Goal: Task Accomplishment & Management: Use online tool/utility

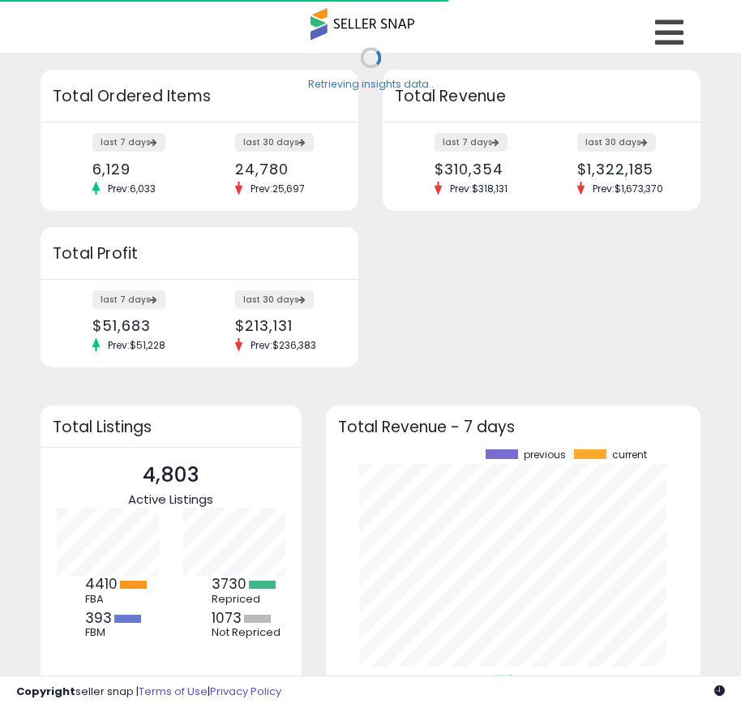
scroll to position [225, 343]
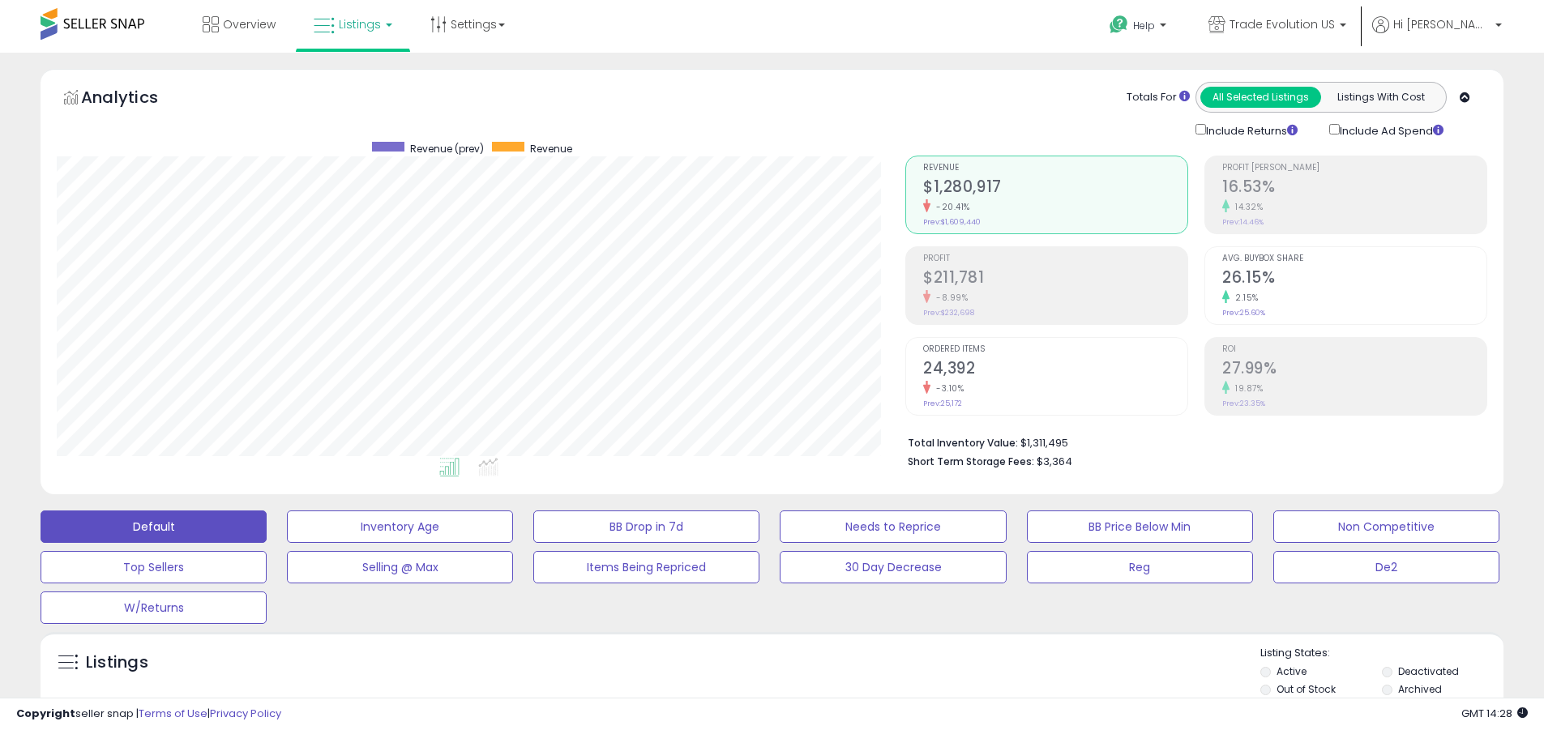
scroll to position [332, 849]
click at [740, 671] on label "Deactivated" at bounding box center [1429, 672] width 61 height 14
click at [740, 689] on label "Archived" at bounding box center [1421, 690] width 44 height 14
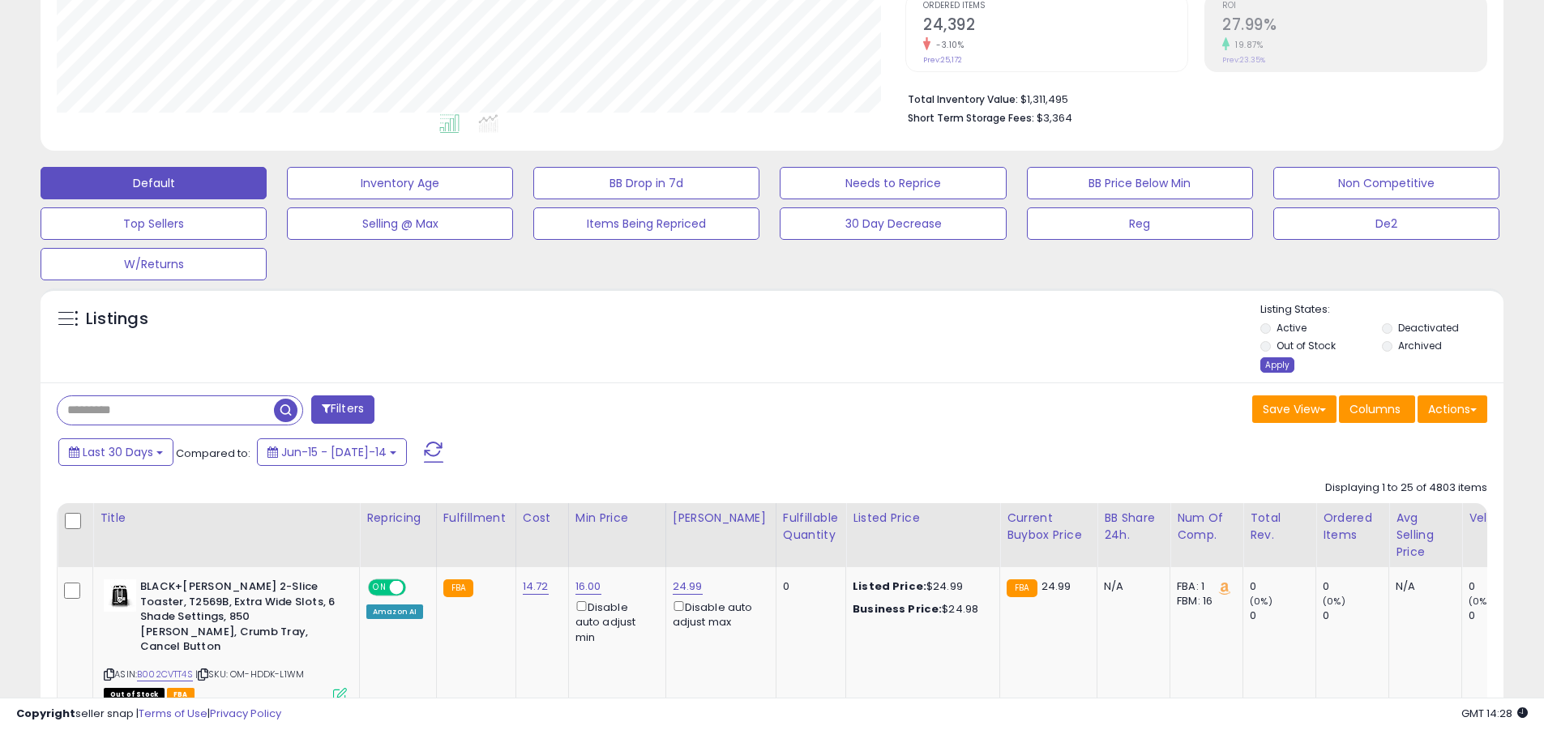
click at [740, 365] on div "Apply" at bounding box center [1278, 365] width 34 height 15
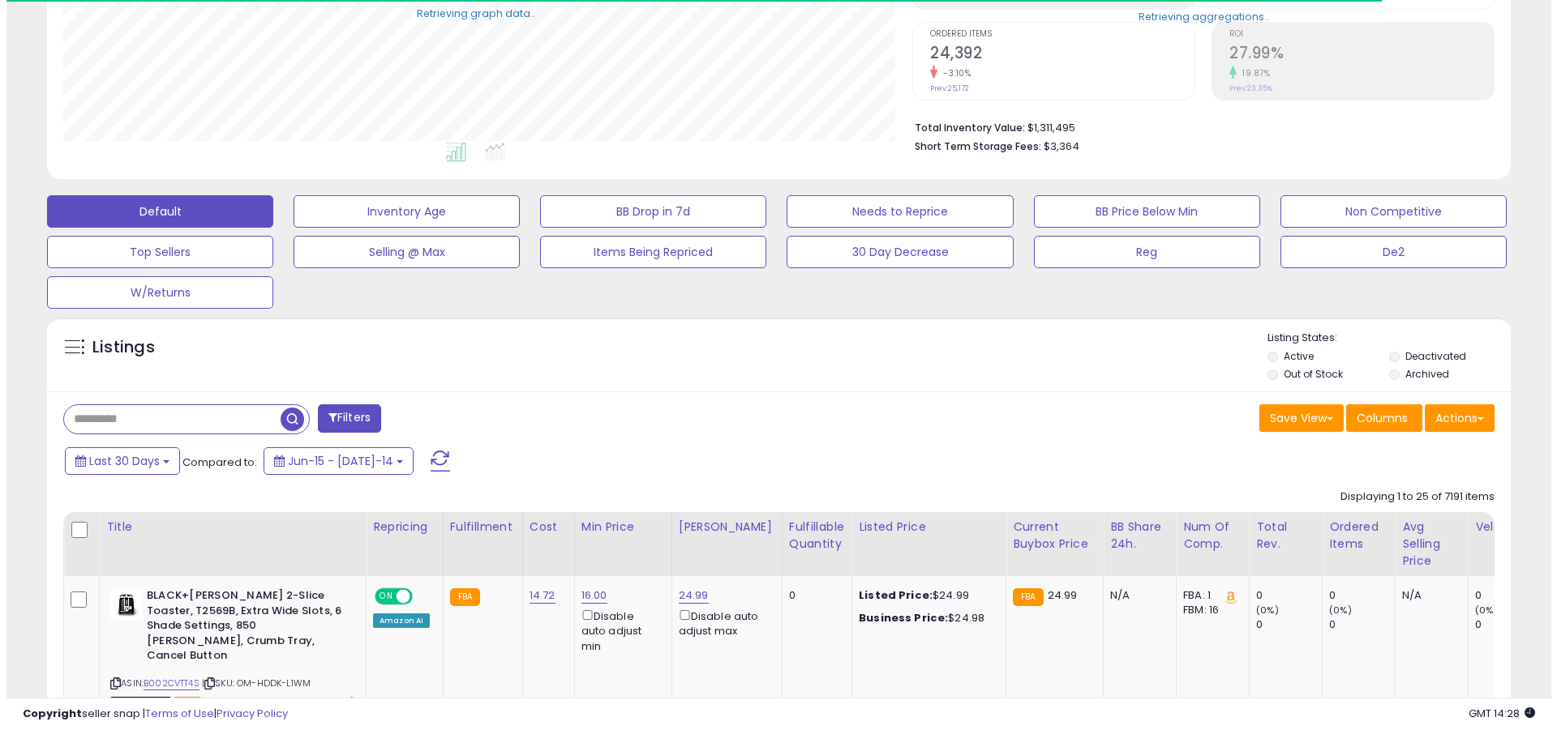
scroll to position [810403, 809887]
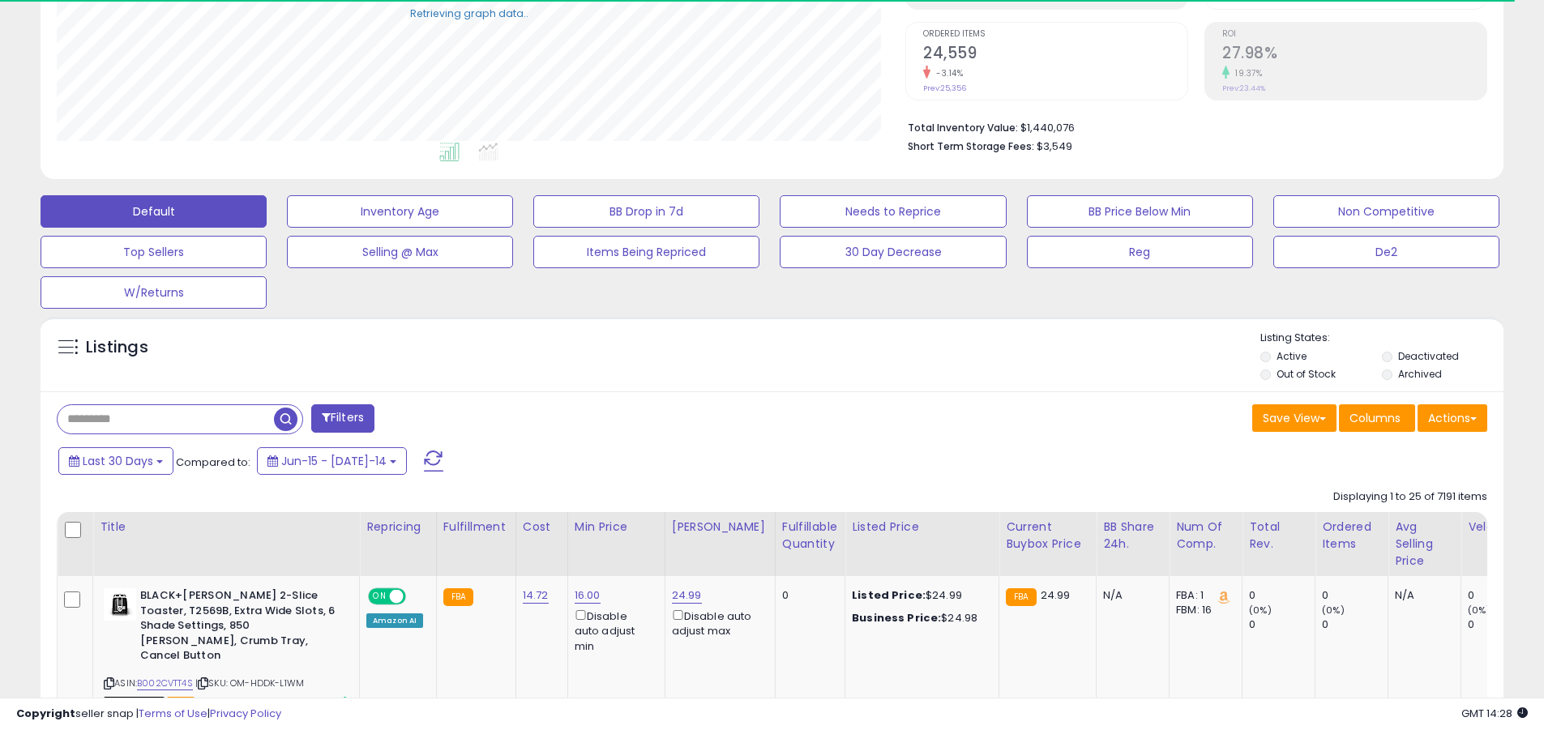
click at [153, 211] on button "Default" at bounding box center [154, 211] width 226 height 32
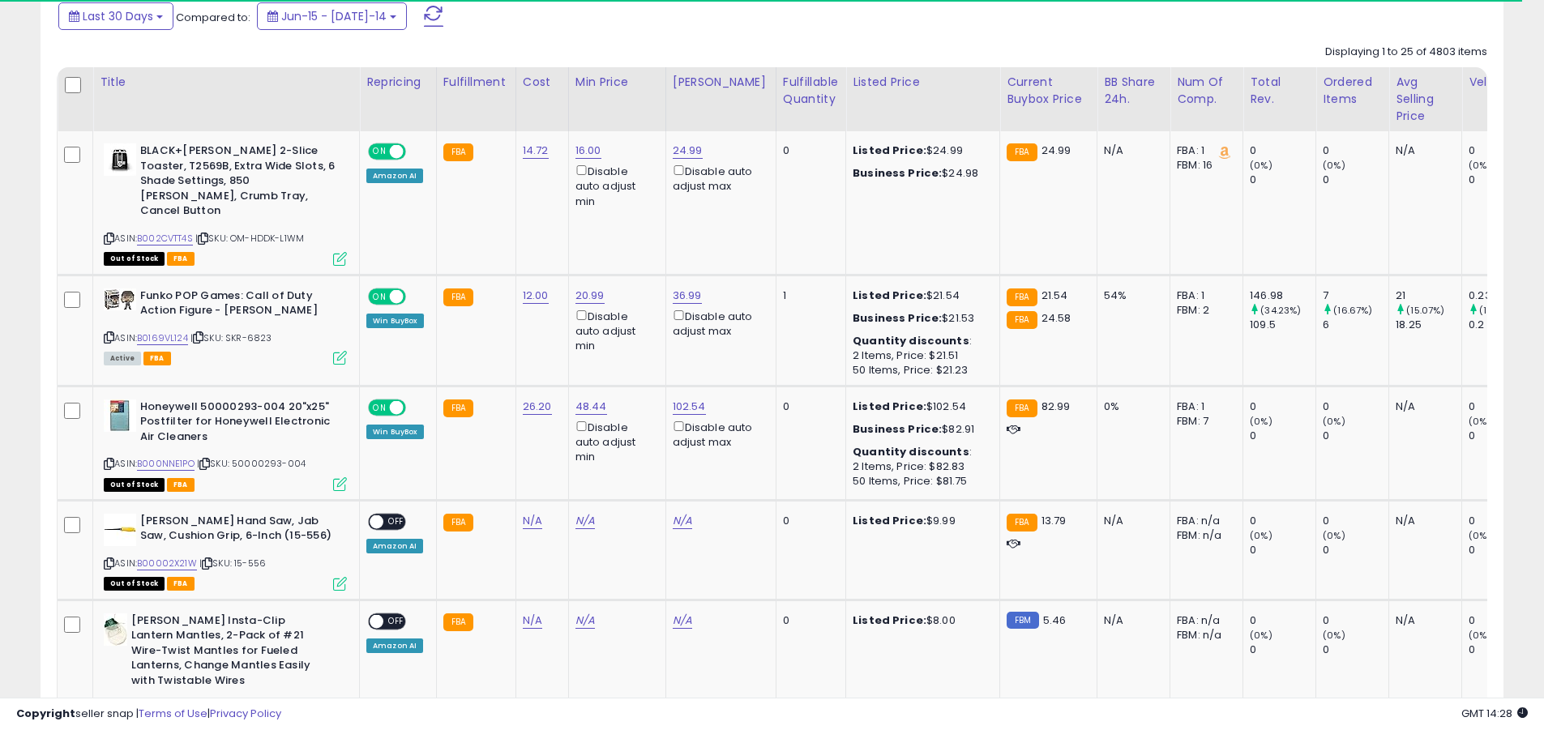
click at [424, 15] on span at bounding box center [433, 16] width 19 height 21
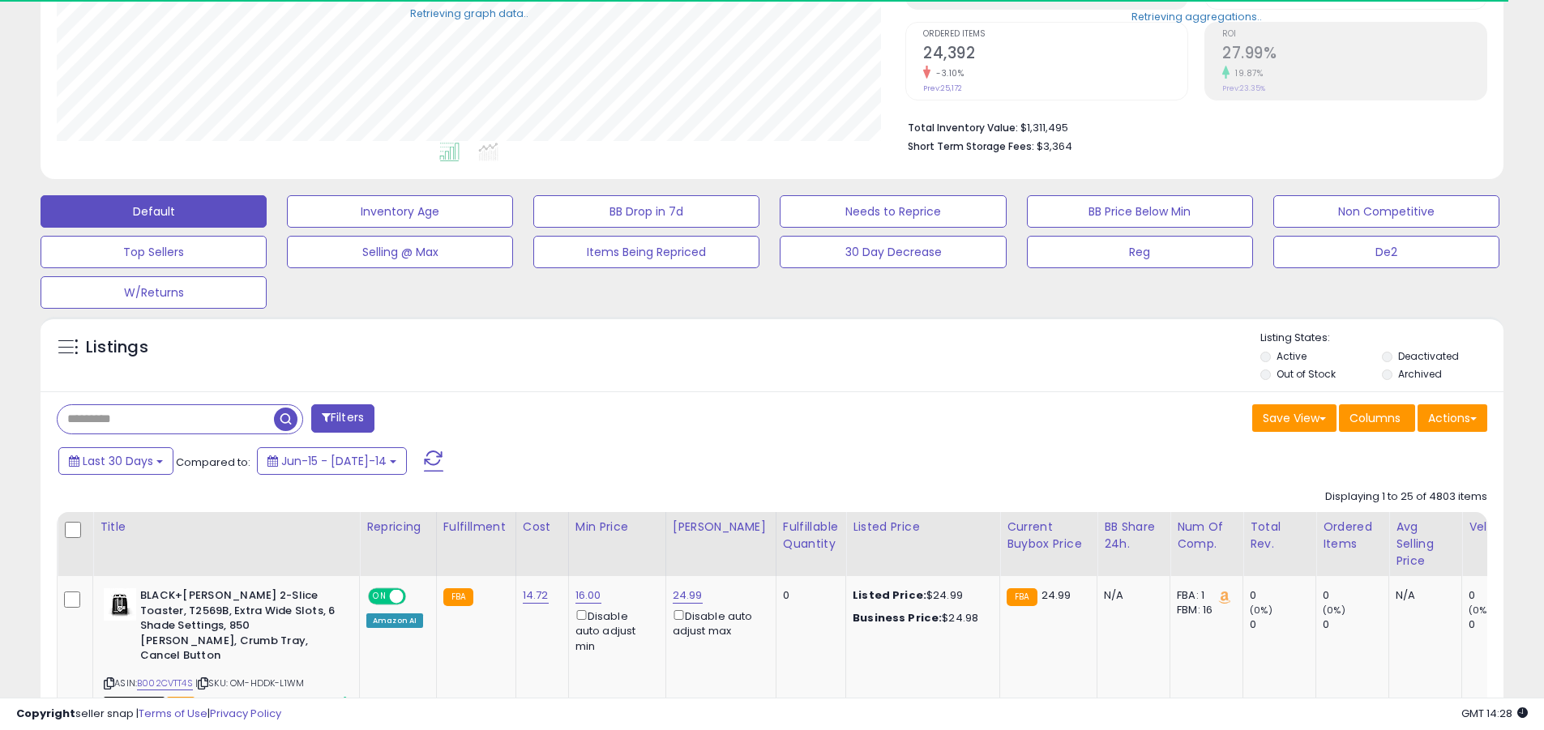
scroll to position [332, 849]
click at [165, 419] on input "text" at bounding box center [166, 419] width 216 height 28
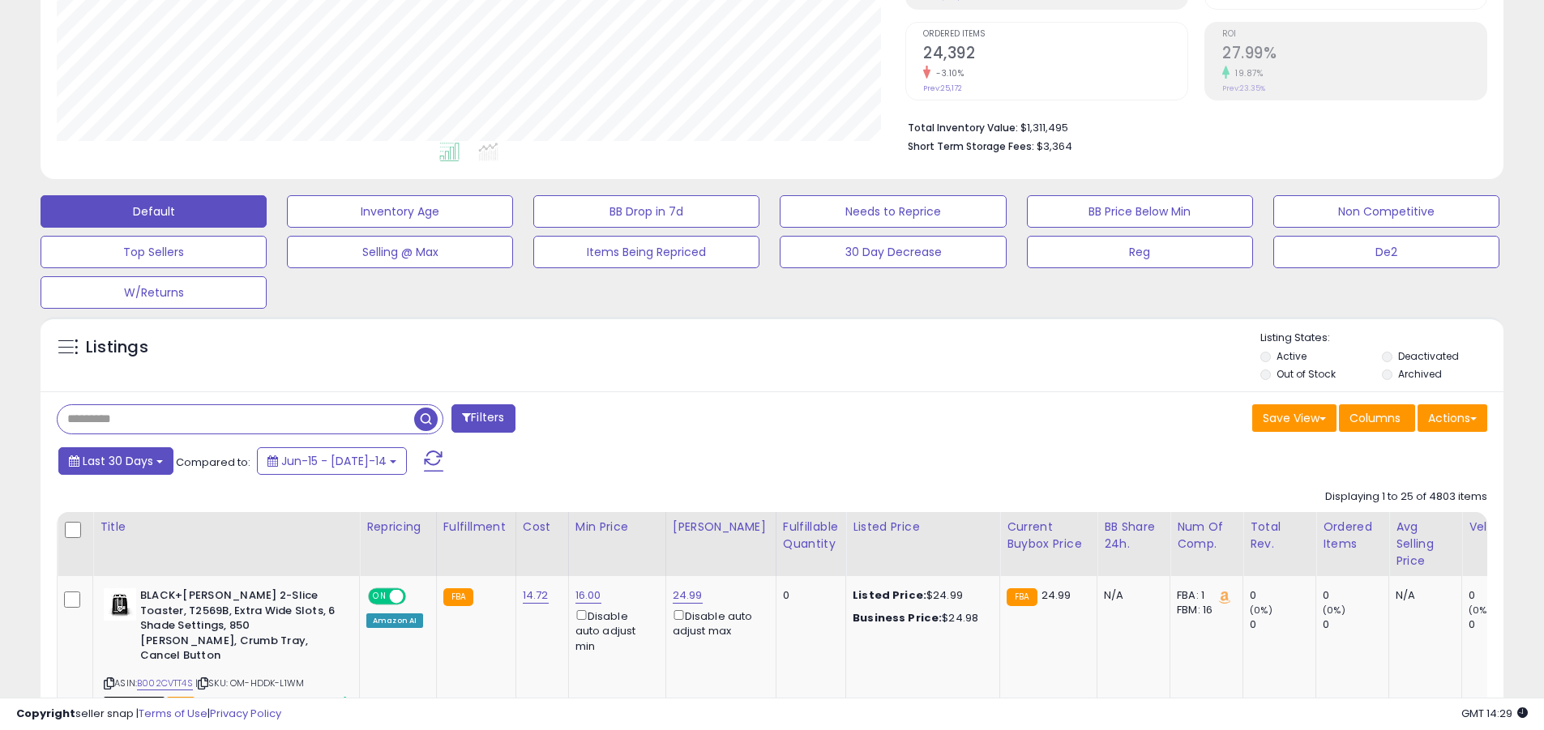
click at [115, 460] on span "Last 30 Days" at bounding box center [118, 461] width 71 height 16
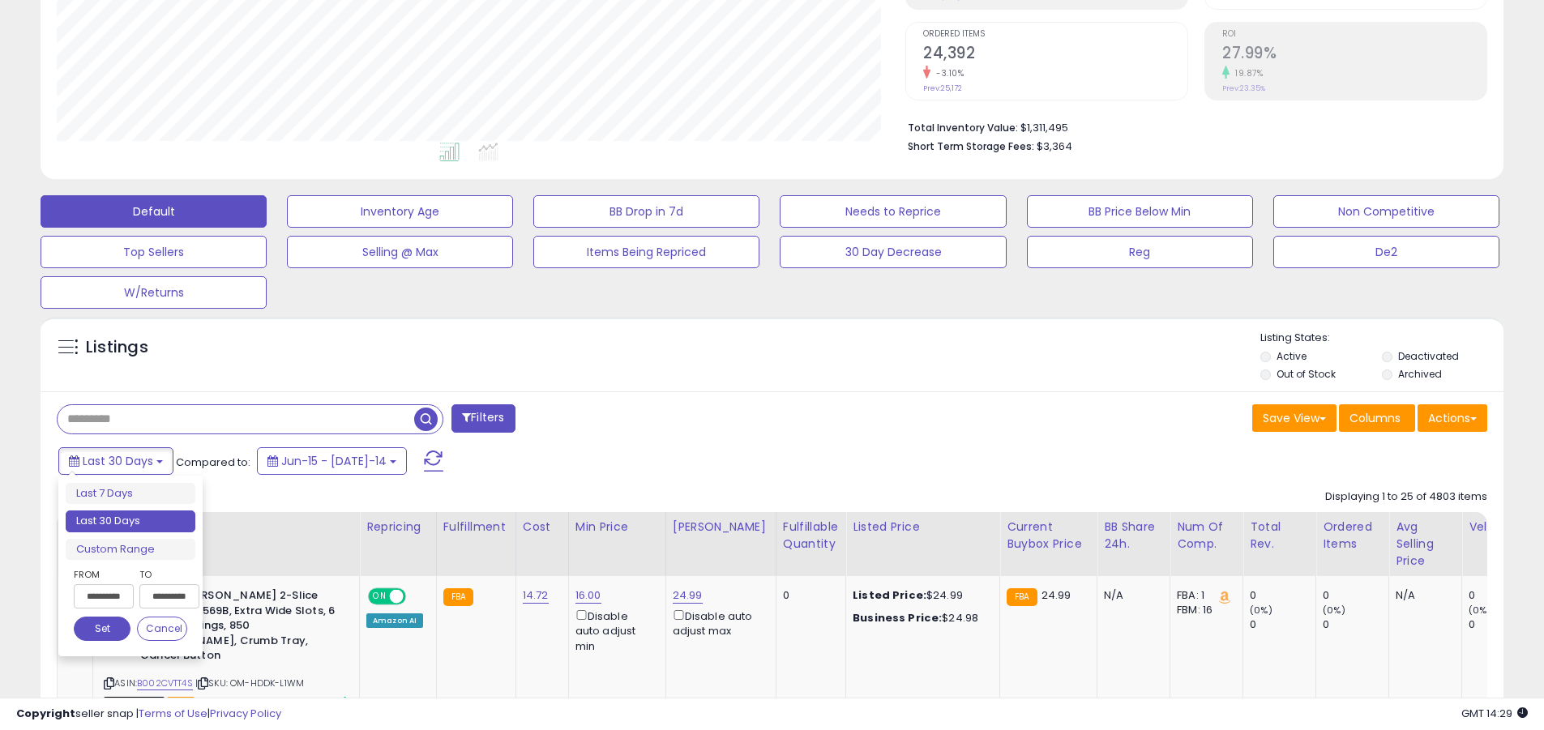
click at [131, 521] on li "Last 30 Days" at bounding box center [131, 522] width 130 height 22
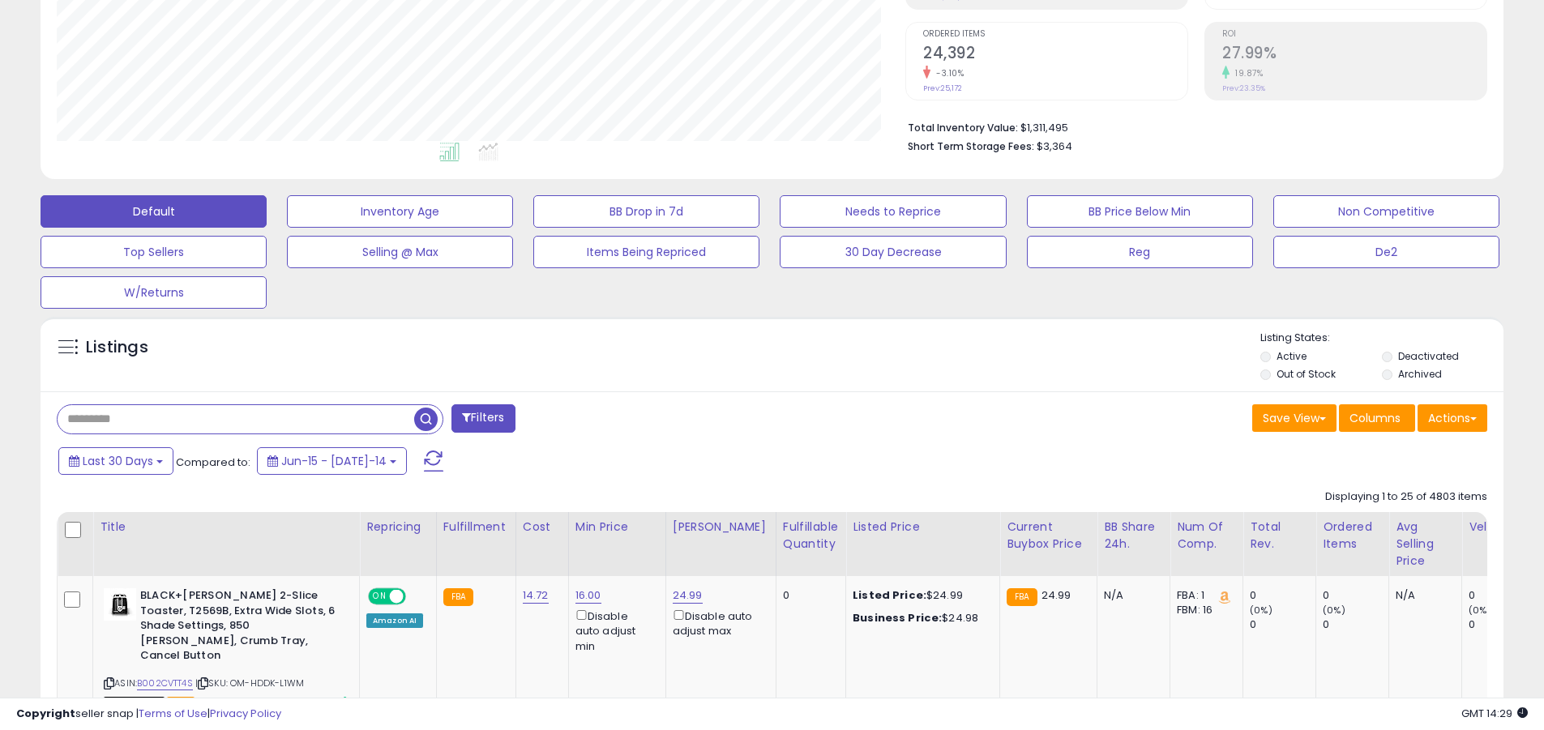
click at [236, 419] on input "text" at bounding box center [236, 419] width 357 height 28
click at [428, 417] on span "button" at bounding box center [426, 420] width 24 height 24
click at [740, 418] on button "Actions" at bounding box center [1453, 419] width 70 height 28
click at [0, 0] on link "Export All Columns" at bounding box center [0, 0] width 0 height 0
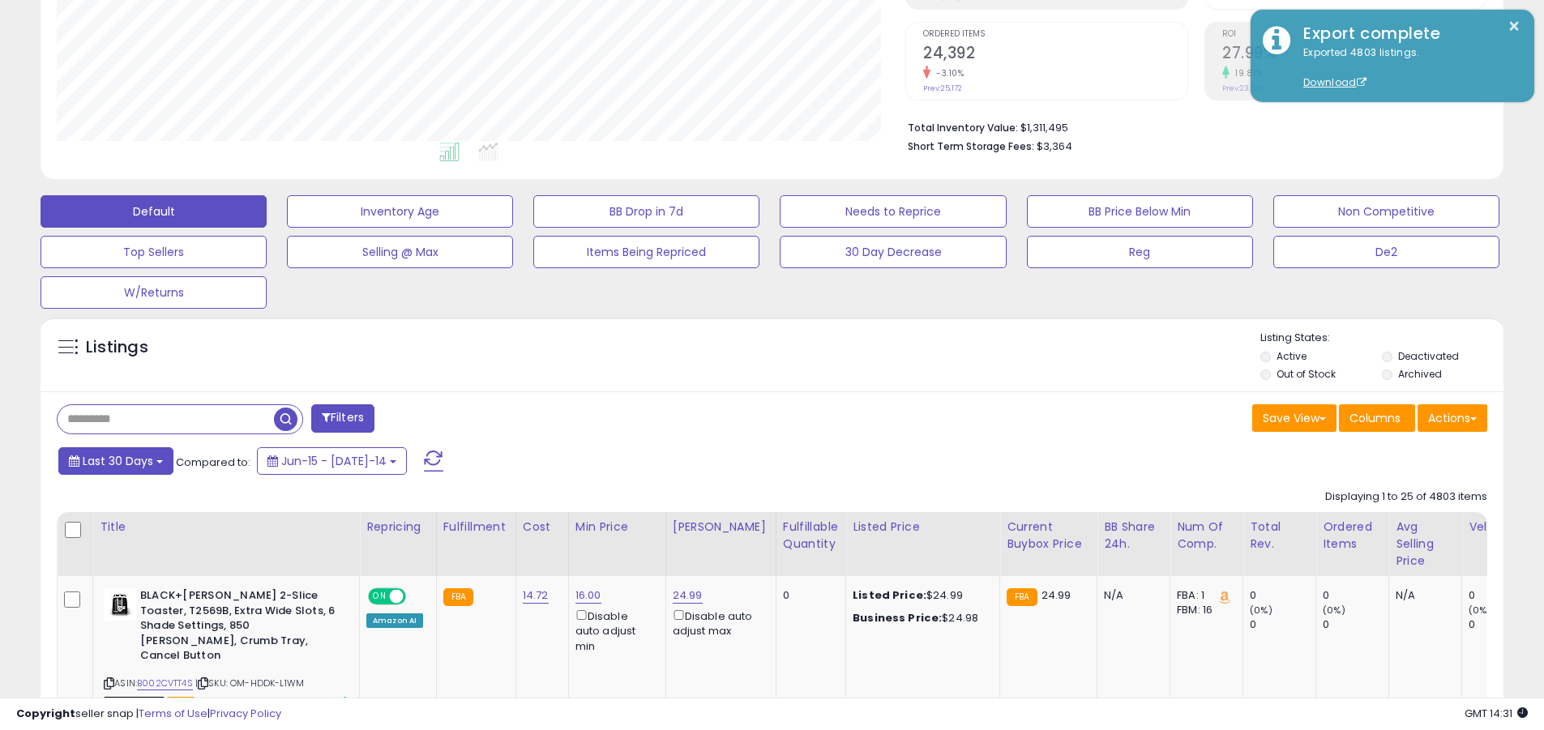
click at [115, 460] on span "Last 30 Days" at bounding box center [118, 461] width 71 height 16
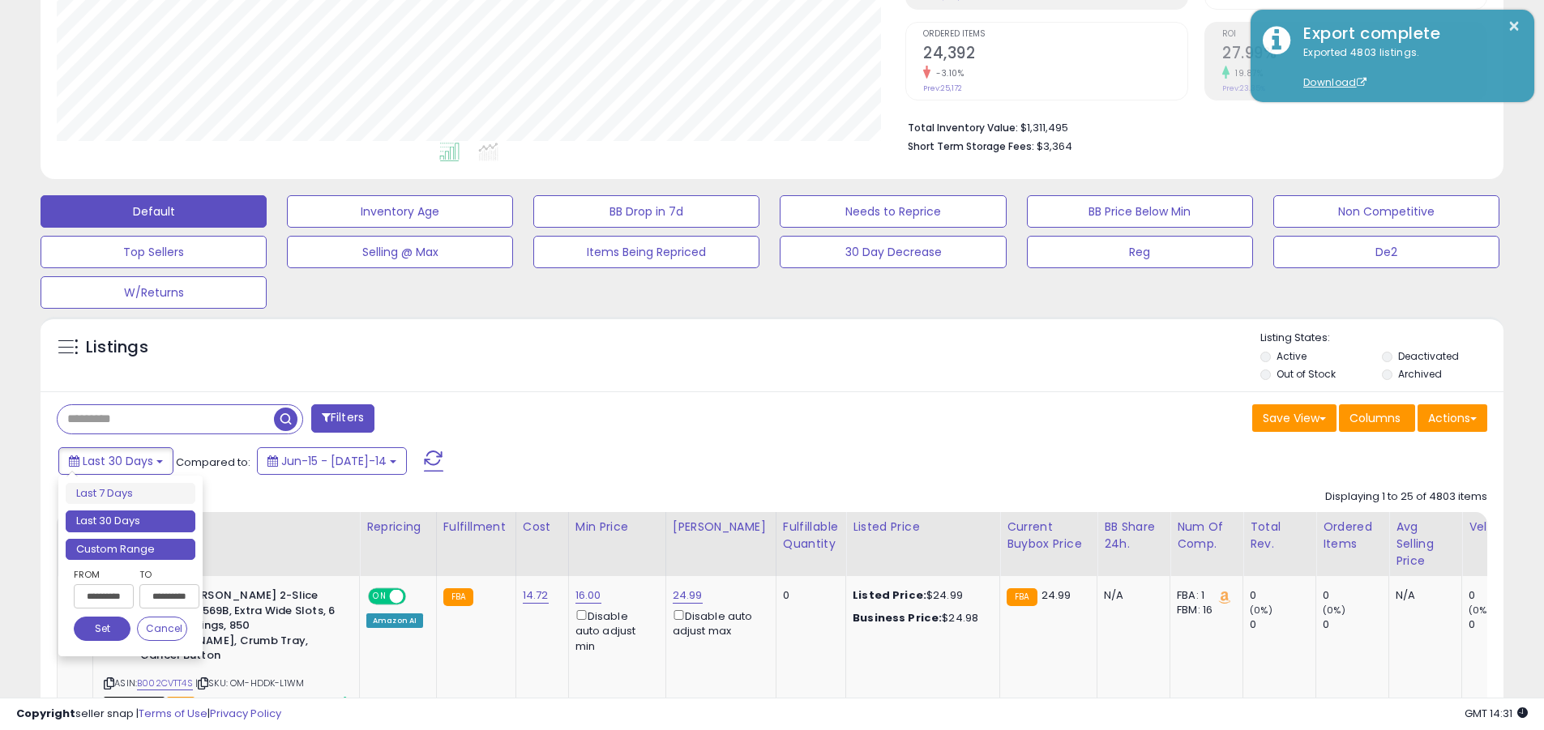
click at [131, 549] on li "Custom Range" at bounding box center [131, 550] width 130 height 22
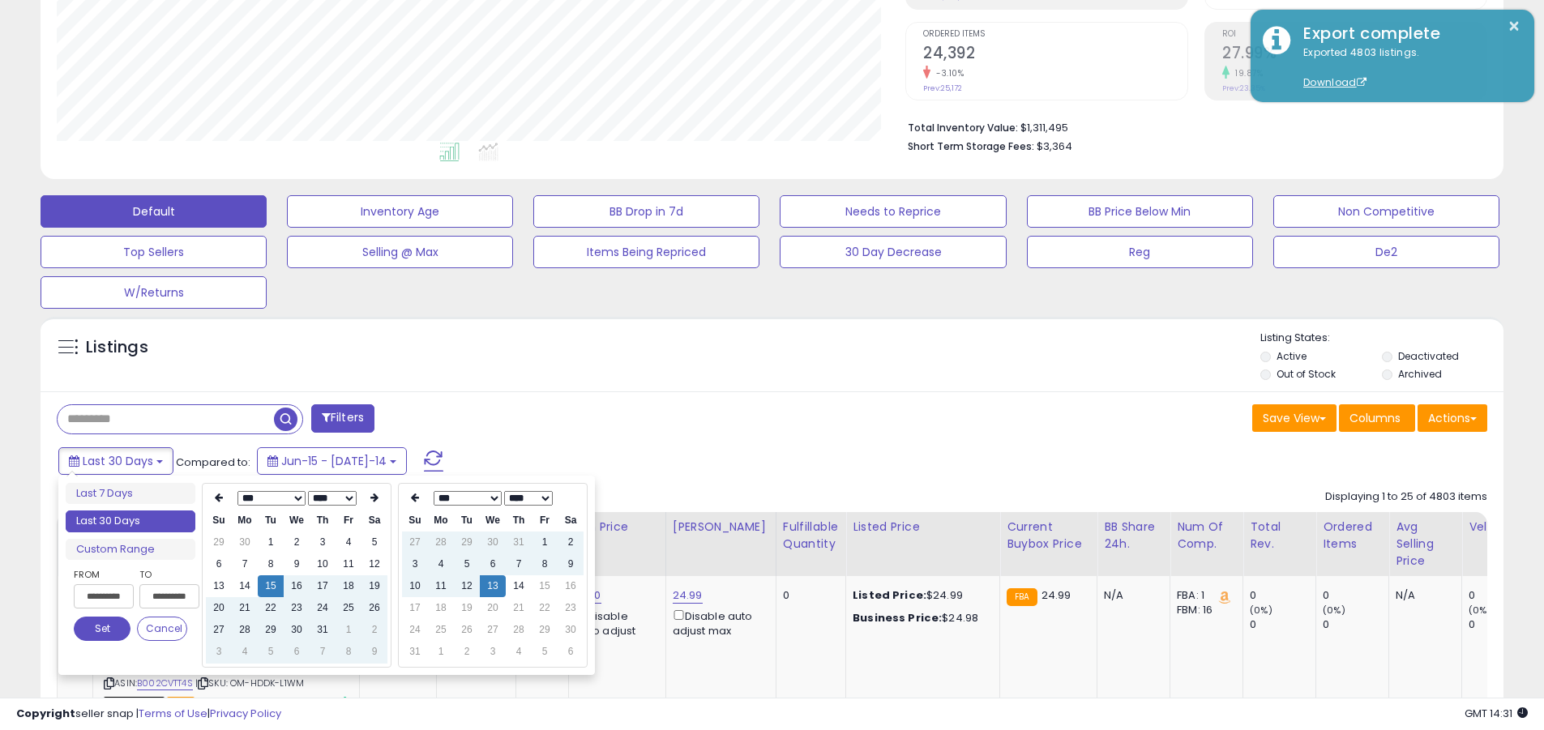
click at [104, 597] on input "**********" at bounding box center [104, 597] width 60 height 24
type input "**********"
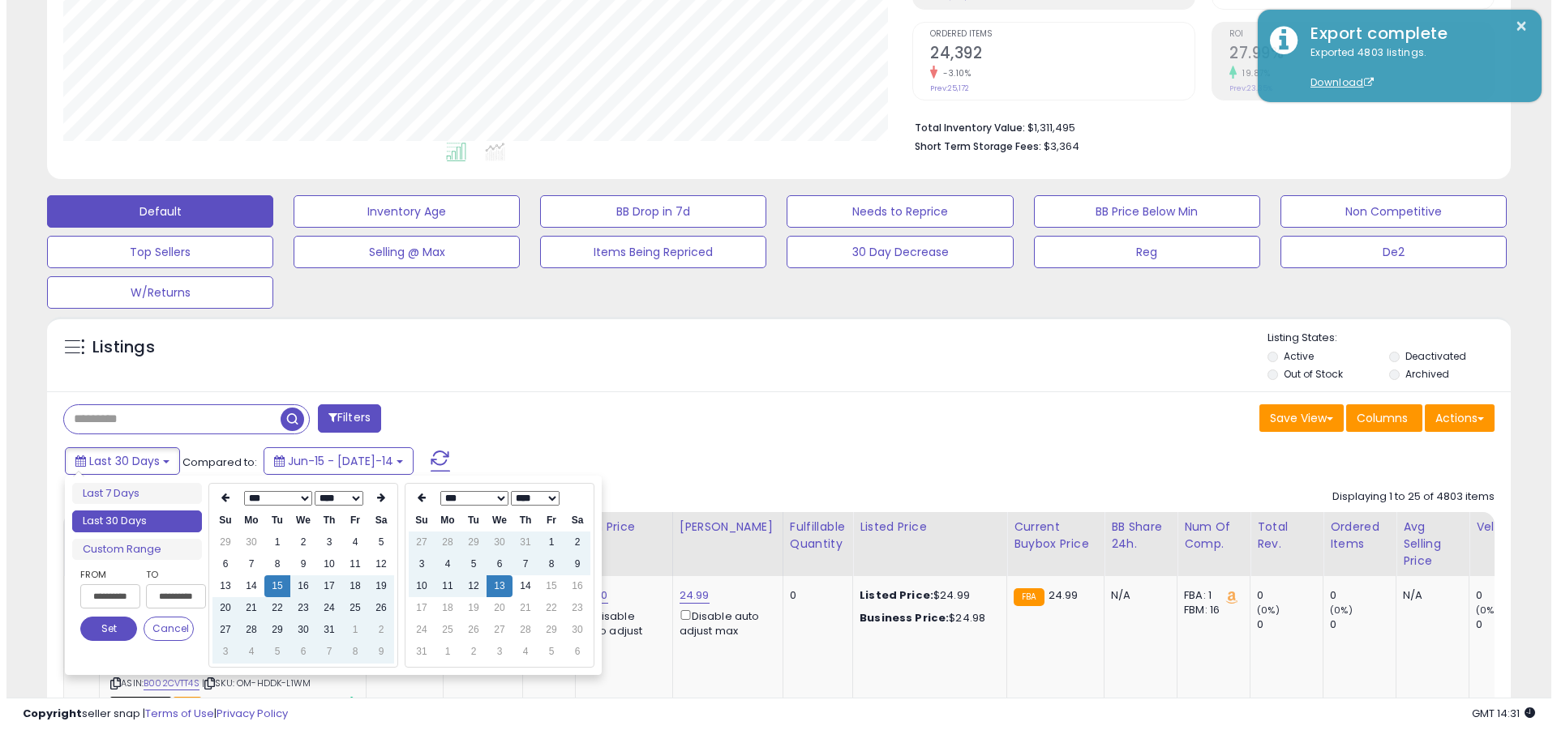
scroll to position [0, 1]
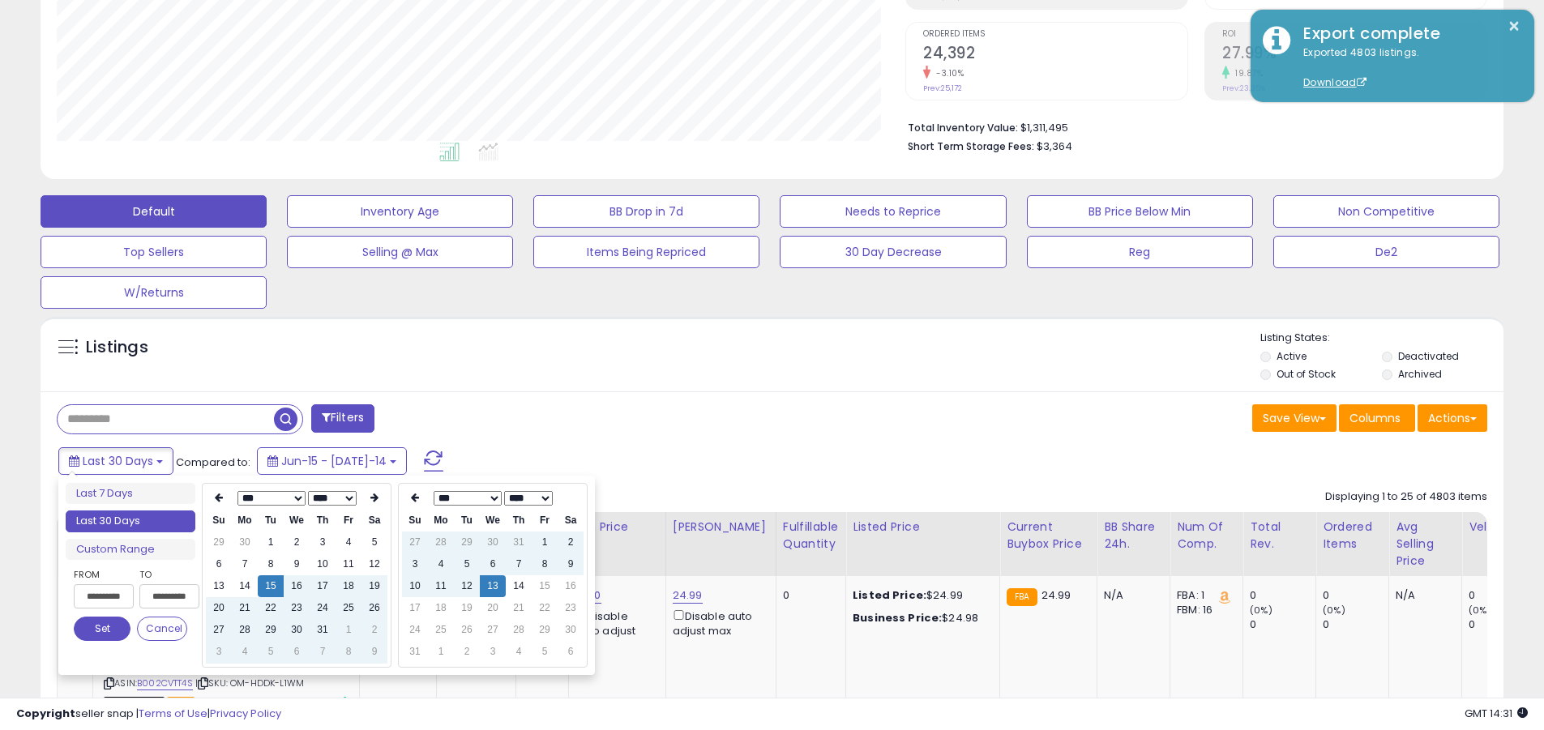
click at [102, 629] on button "Set" at bounding box center [102, 629] width 57 height 24
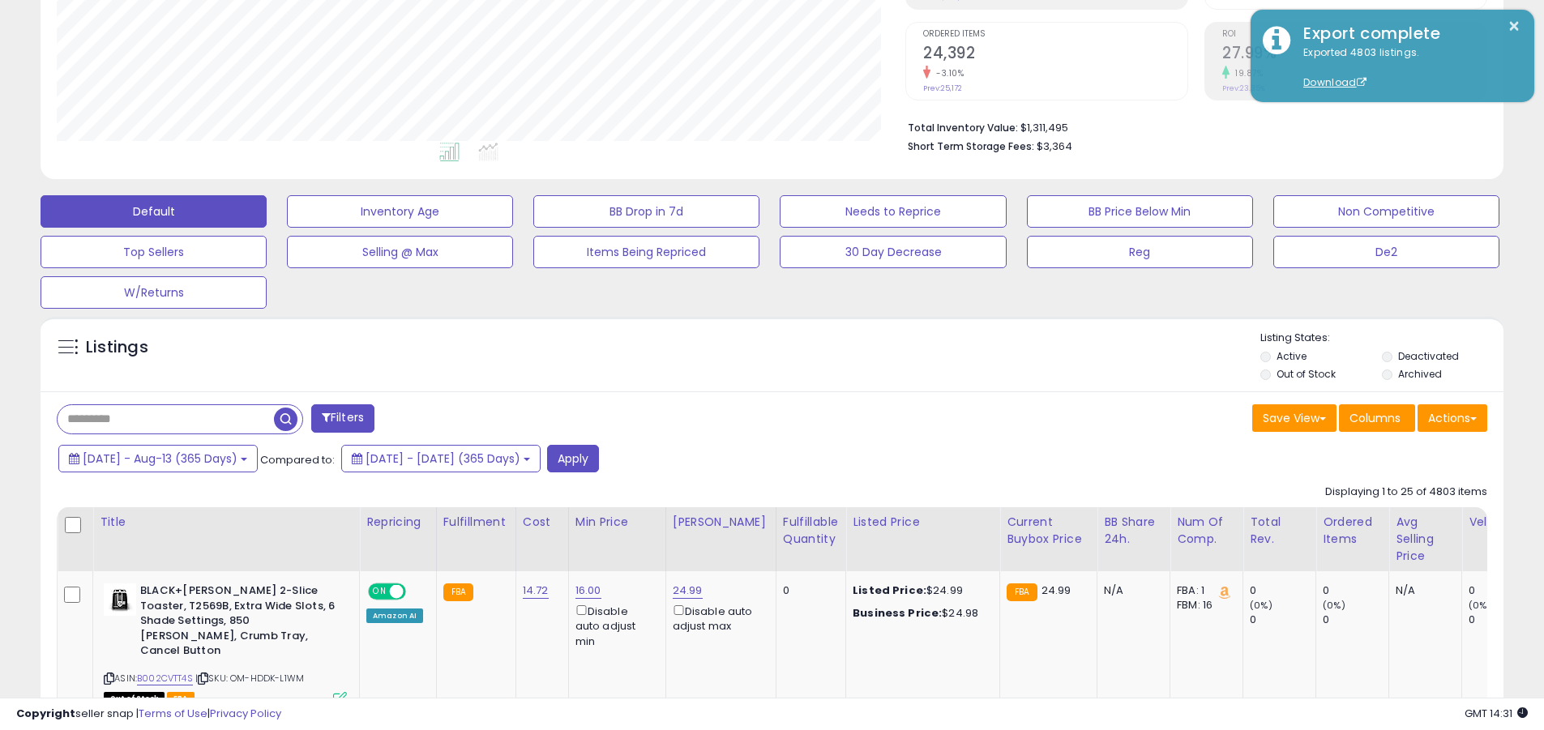
click at [165, 419] on input "text" at bounding box center [166, 419] width 216 height 28
click at [599, 458] on button "Apply" at bounding box center [573, 459] width 52 height 28
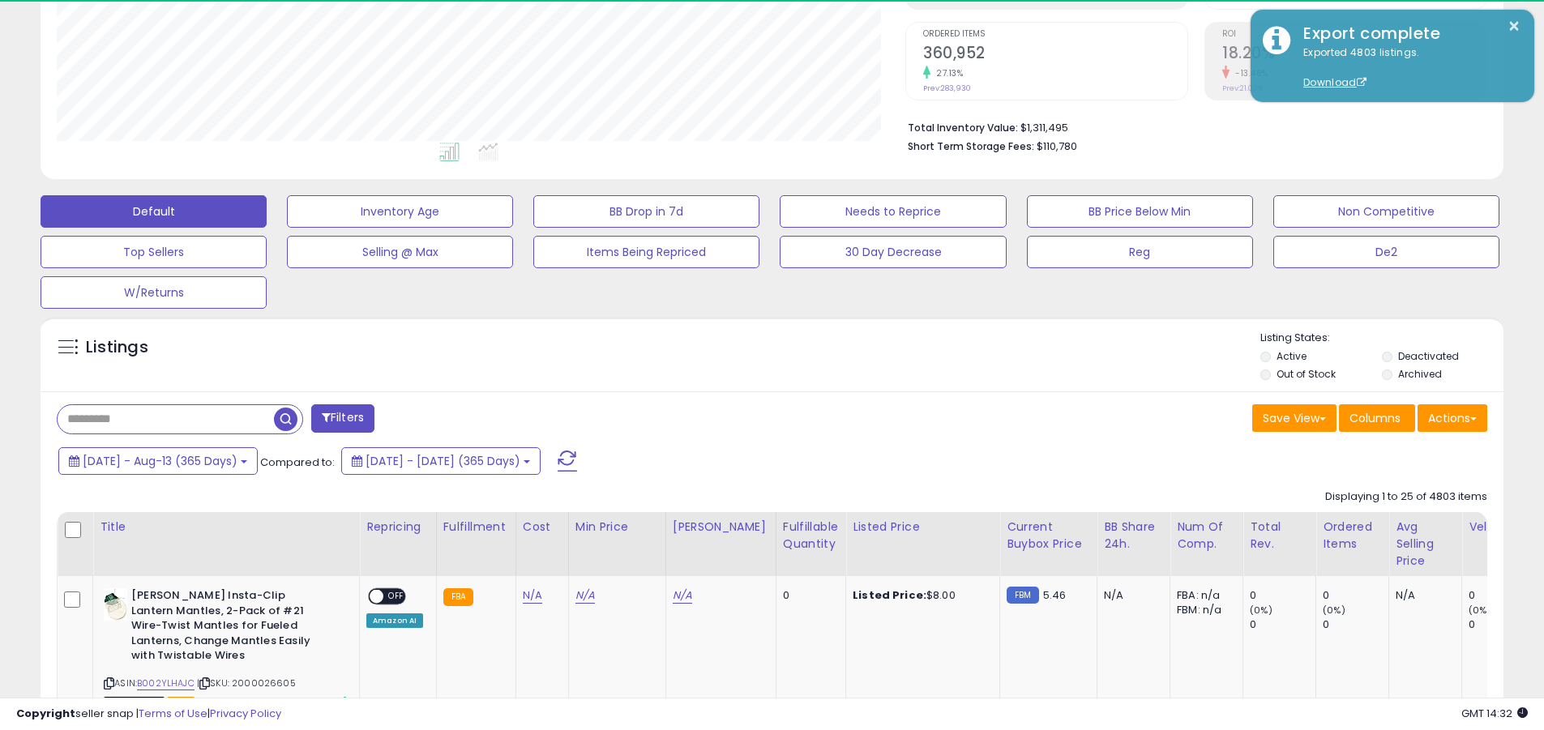
scroll to position [332, 849]
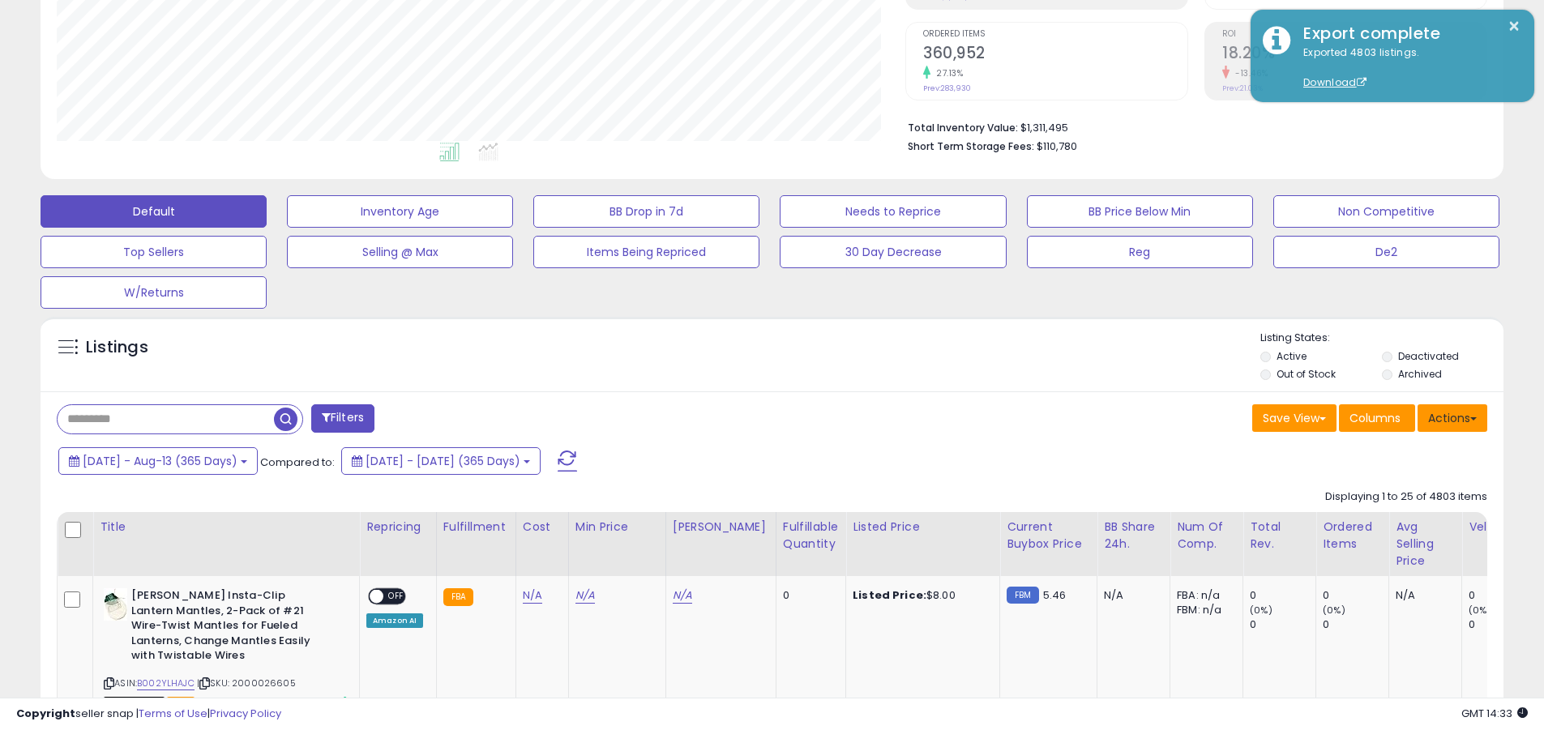
click at [740, 418] on button "Actions" at bounding box center [1453, 419] width 70 height 28
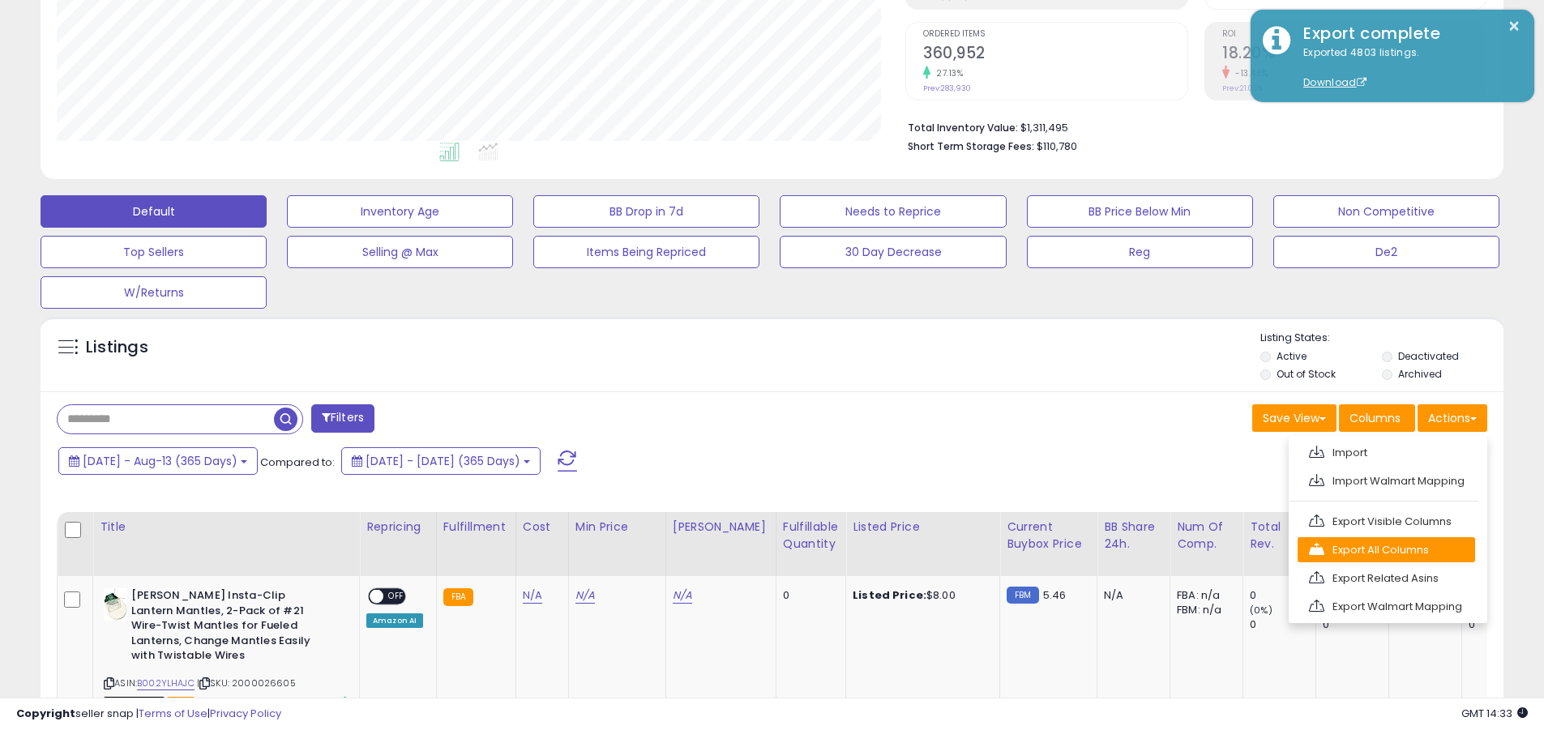
click at [740, 550] on link "Export All Columns" at bounding box center [1387, 550] width 178 height 25
